Goal: Information Seeking & Learning: Understand process/instructions

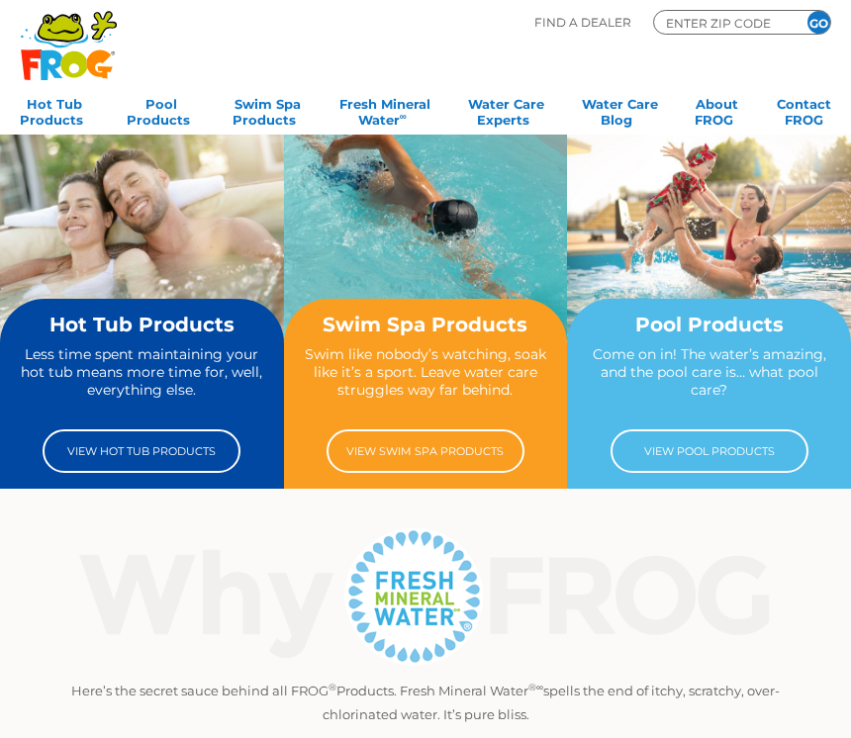
scroll to position [5, 0]
click at [740, 450] on link "View Pool Products" at bounding box center [710, 452] width 198 height 44
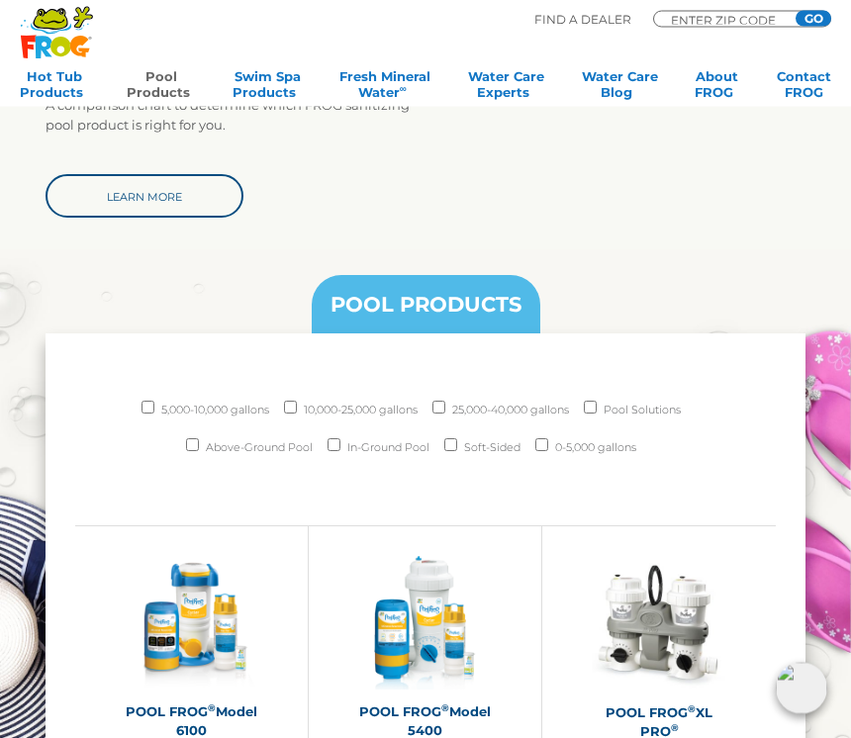
scroll to position [1607, 0]
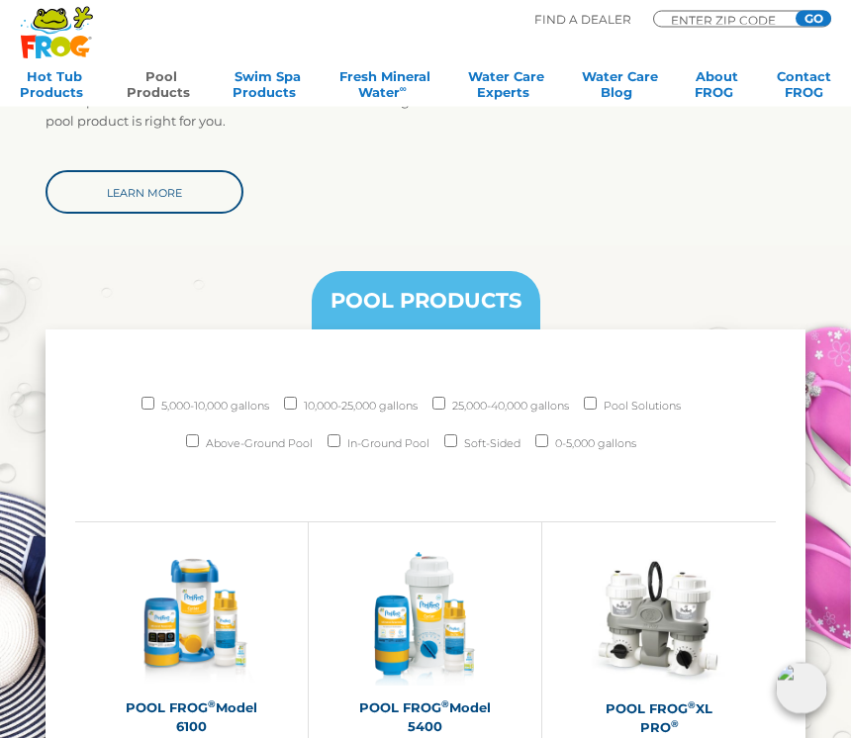
click at [337, 444] on input "In-Ground Pool" at bounding box center [334, 442] width 13 height 13
checkbox input "true"
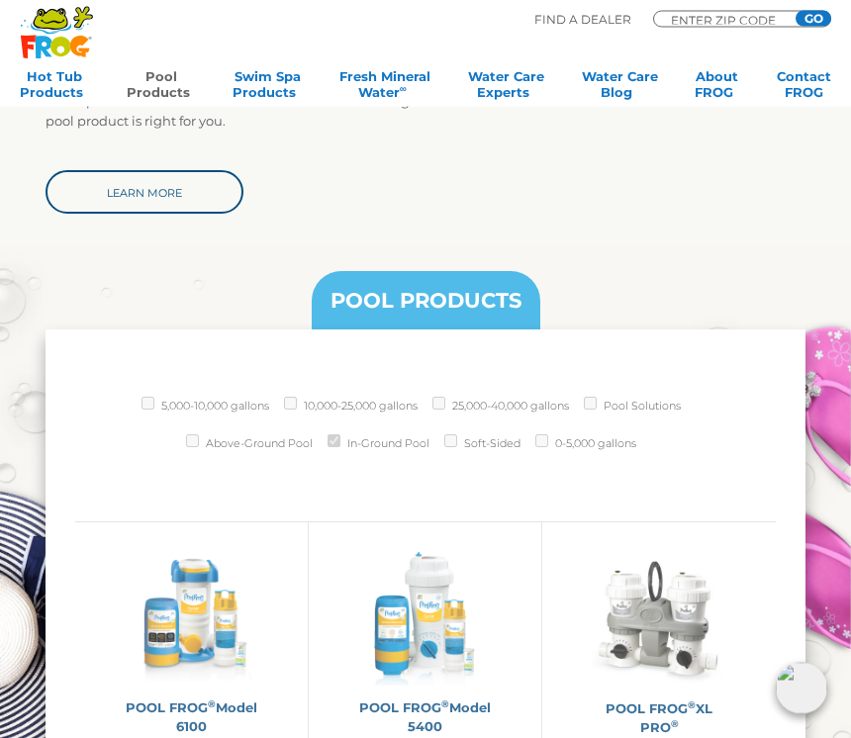
scroll to position [1608, 0]
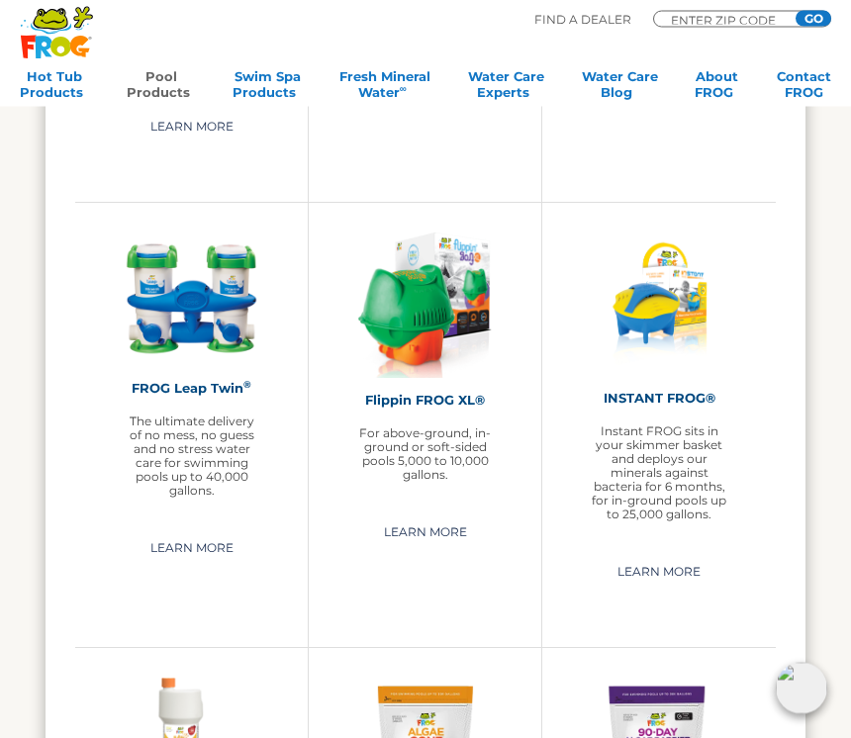
scroll to position [2860, 0]
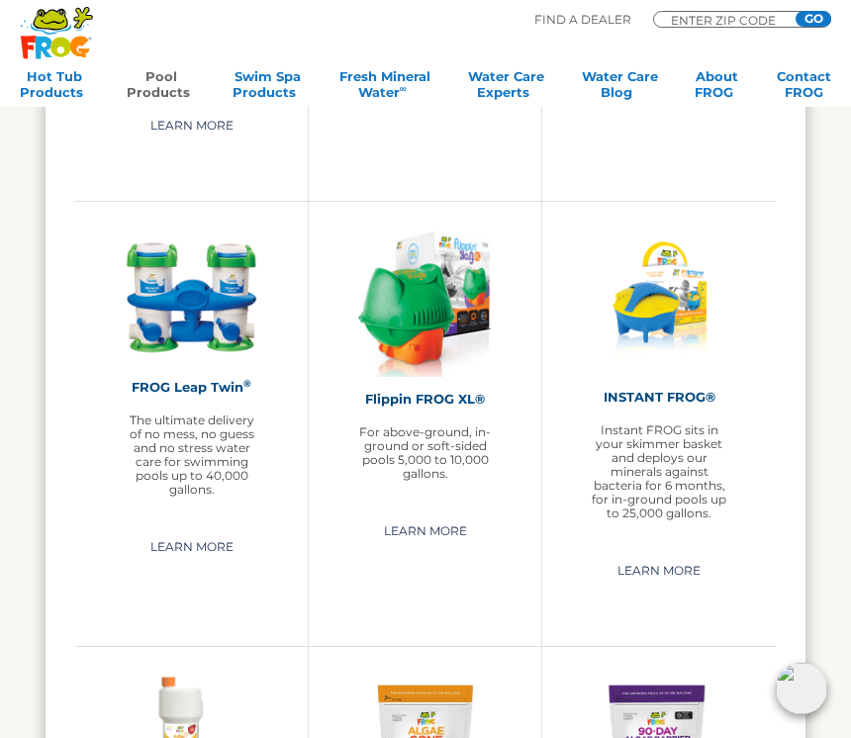
click at [442, 533] on link "Learn More" at bounding box center [425, 532] width 129 height 32
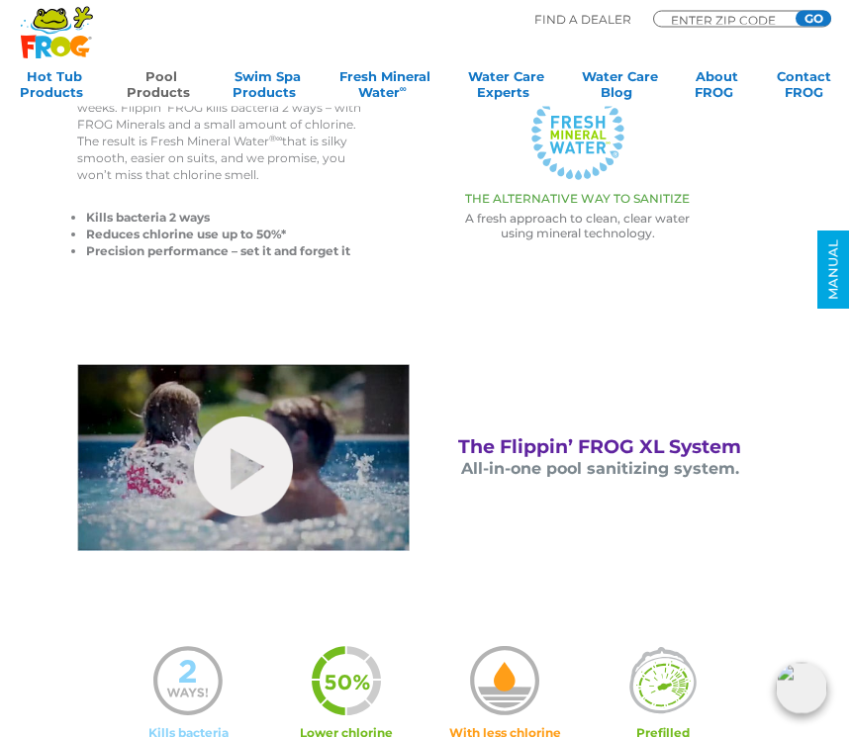
scroll to position [495, 0]
click at [241, 483] on link "hide-me" at bounding box center [243, 467] width 99 height 100
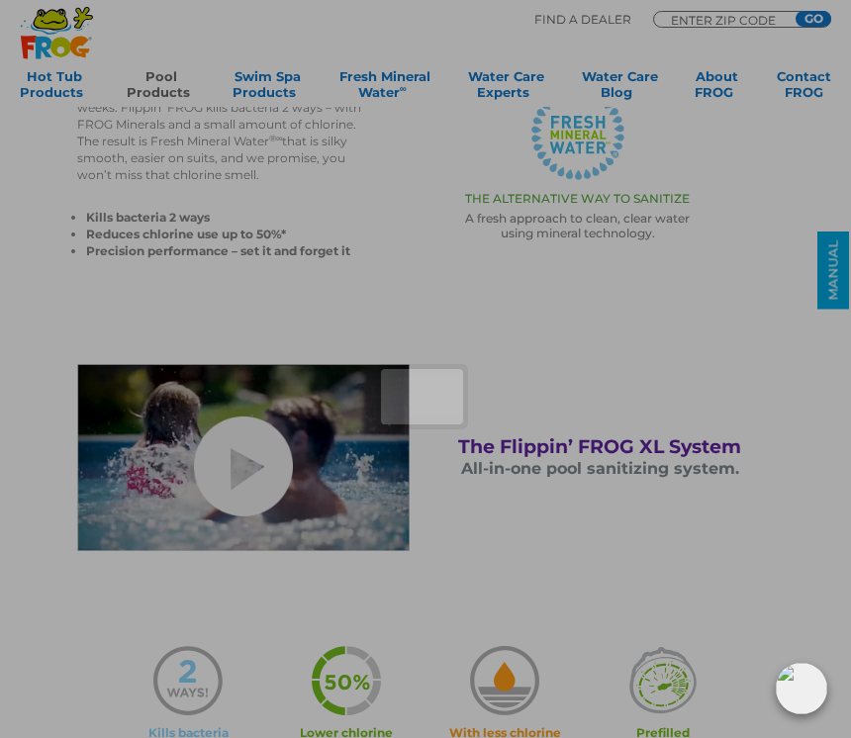
scroll to position [526, 0]
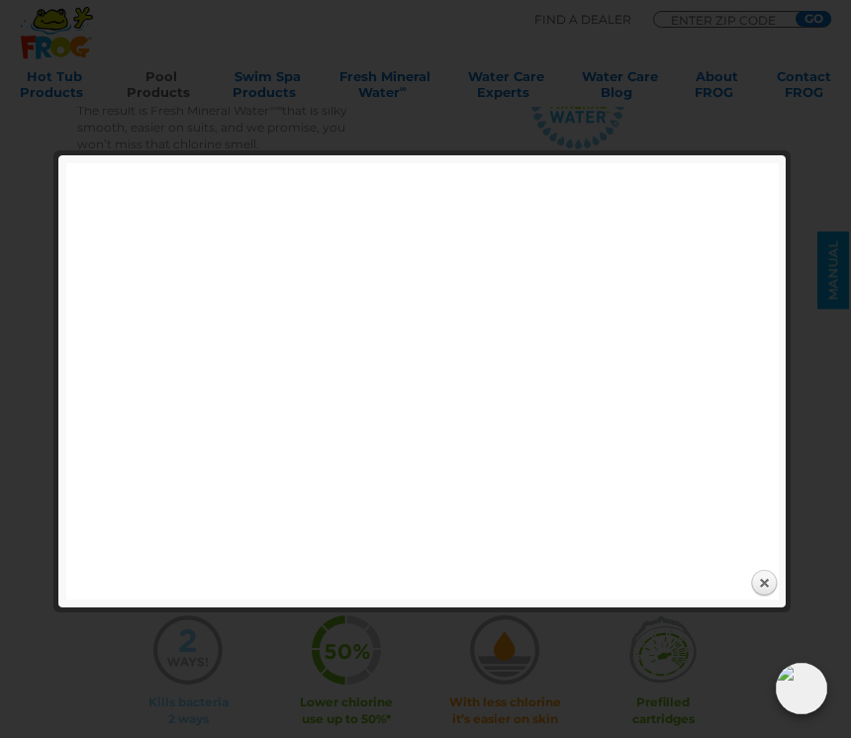
click at [765, 580] on link "Close" at bounding box center [764, 584] width 30 height 30
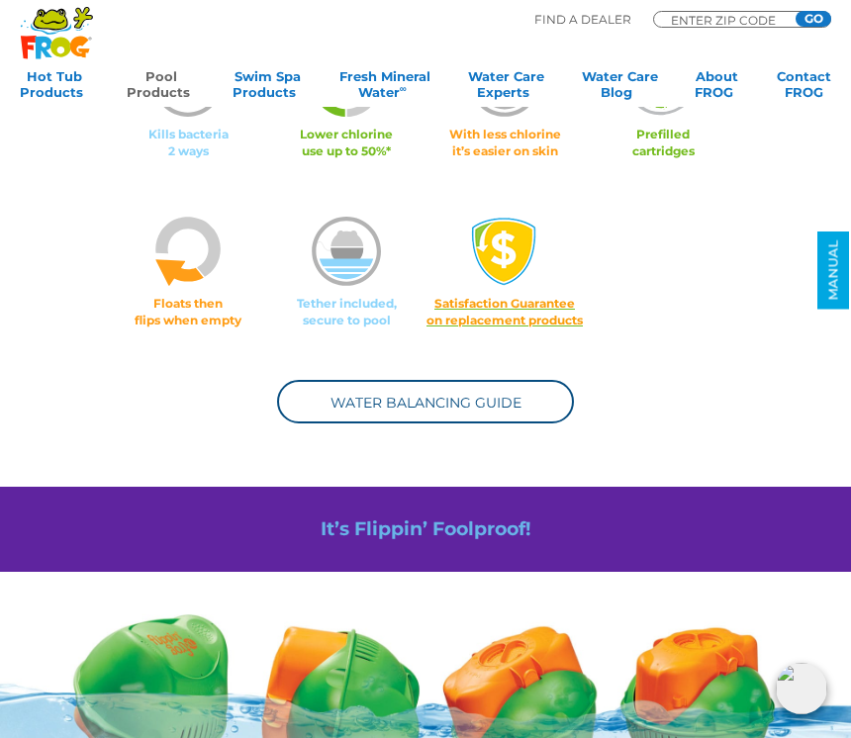
scroll to position [1099, 0]
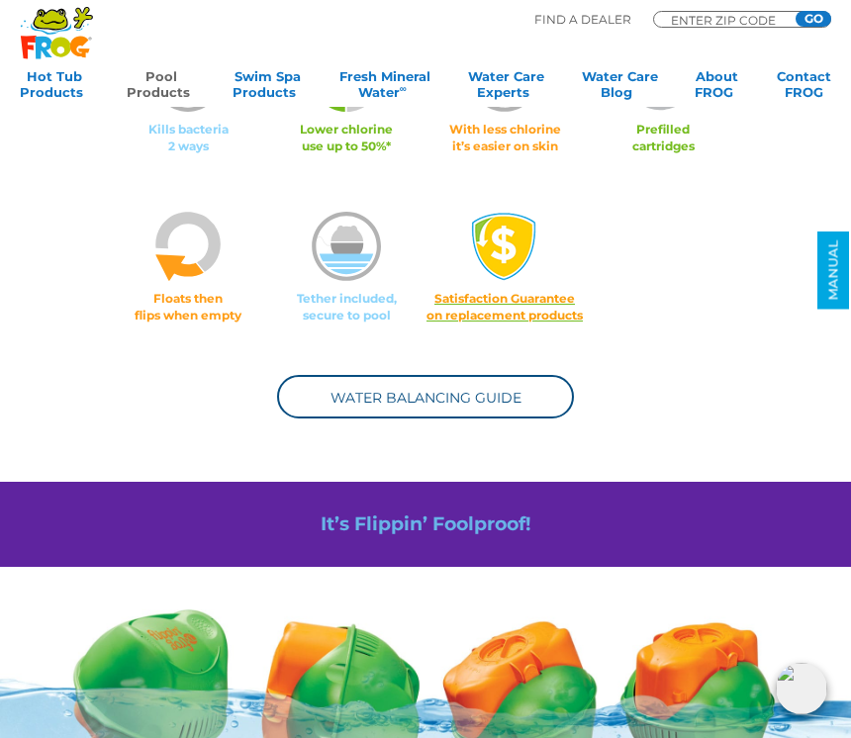
click at [471, 406] on link "Water Balancing Guide" at bounding box center [425, 397] width 297 height 44
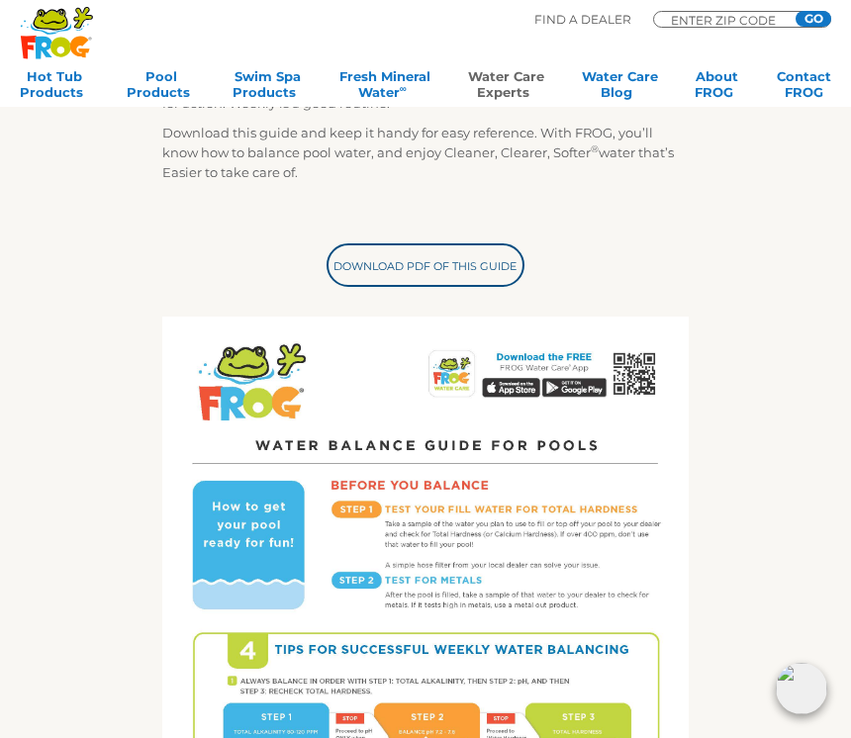
scroll to position [390, 0]
